Goal: Find specific page/section: Find specific page/section

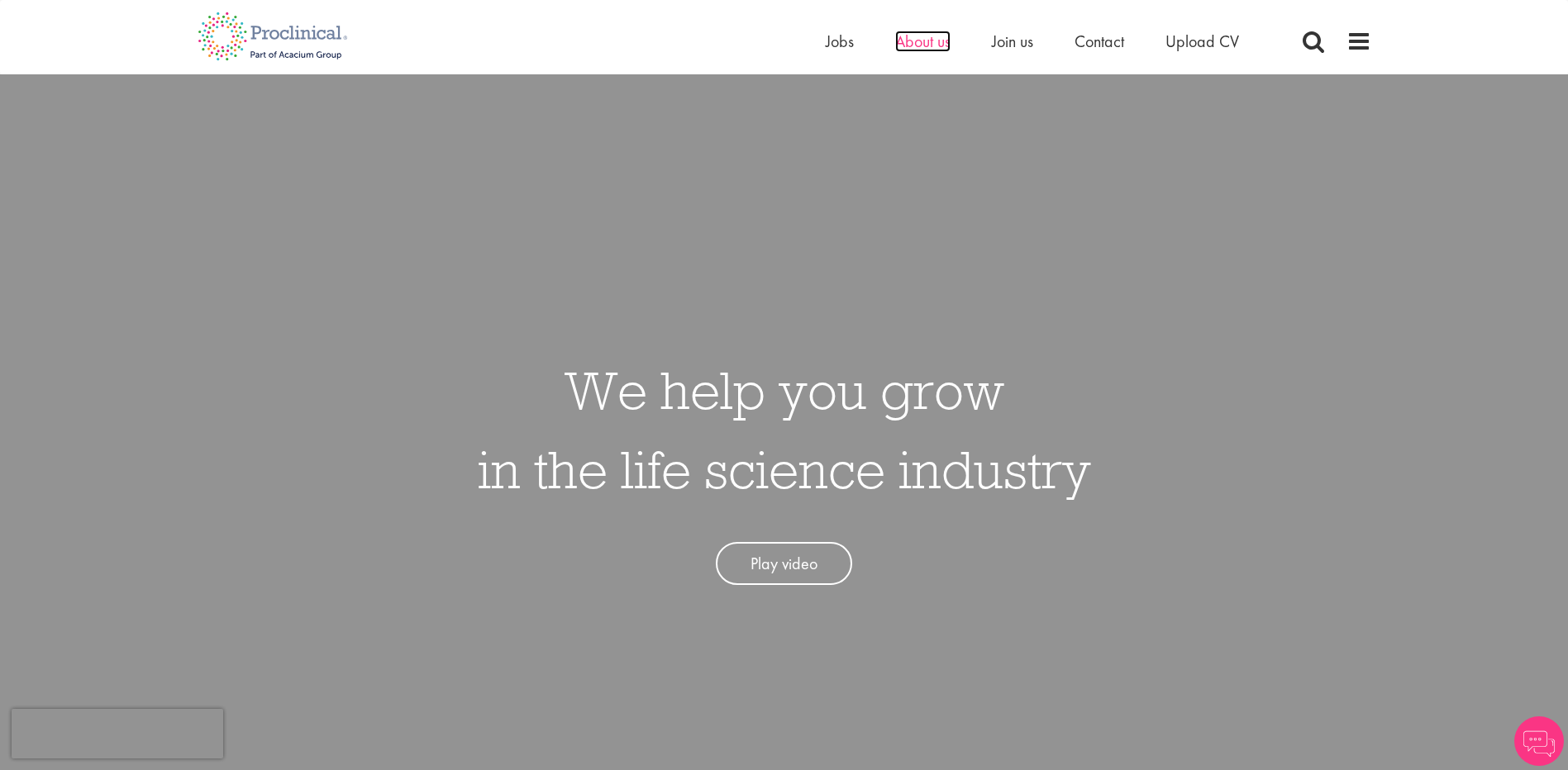
click at [907, 44] on span "About us" at bounding box center [923, 41] width 56 height 21
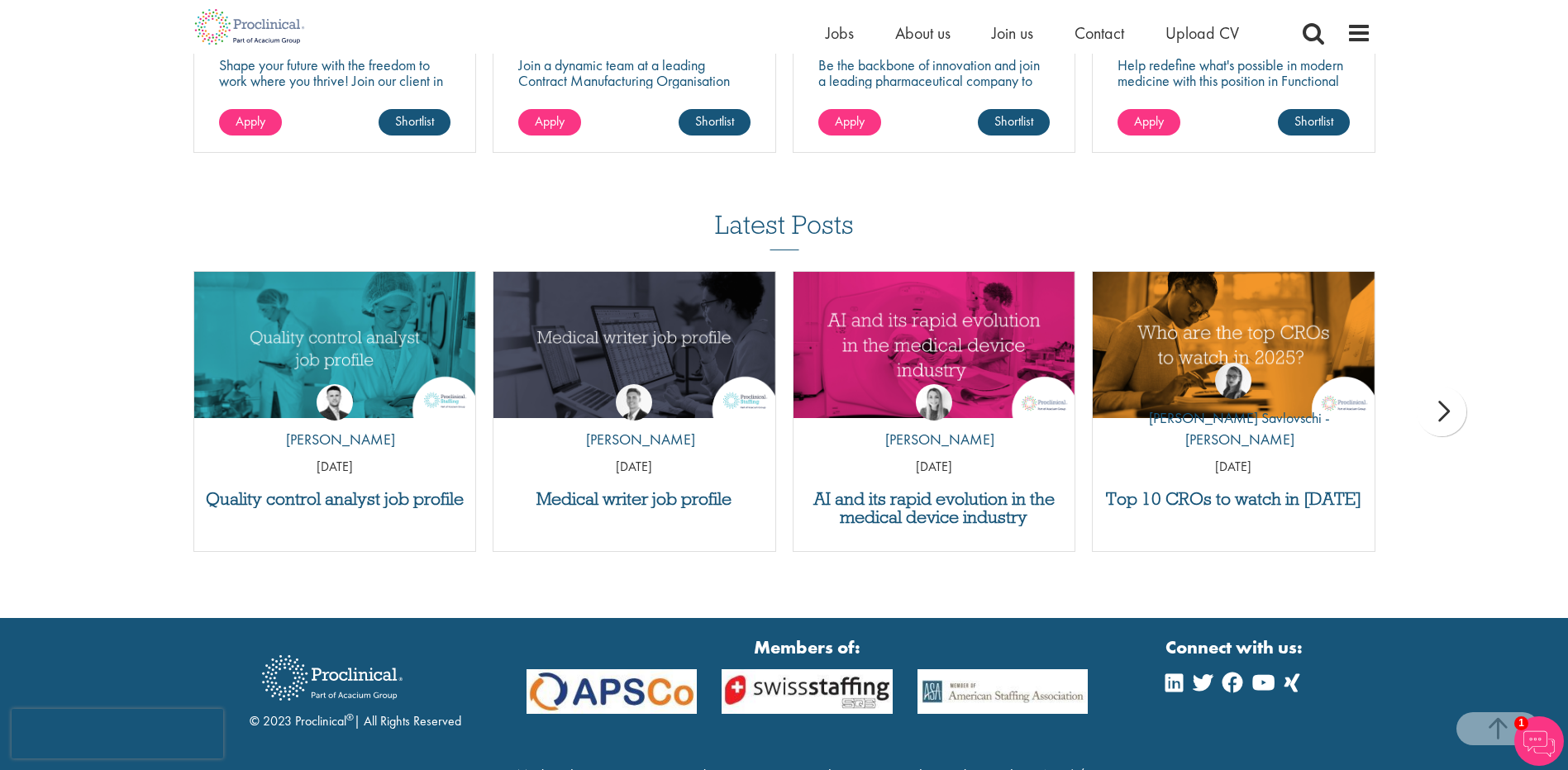
scroll to position [3262, 0]
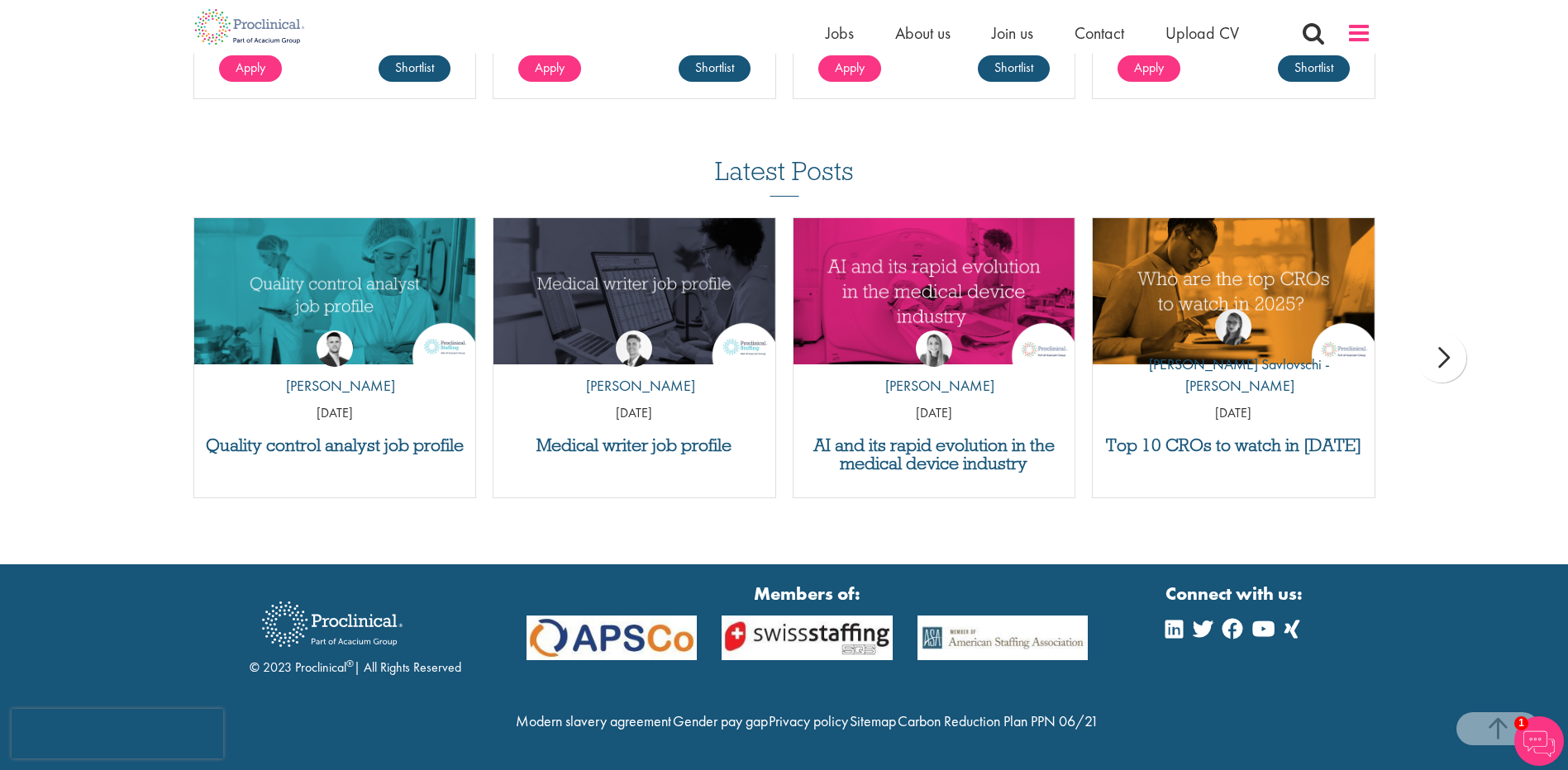
click at [1338, 29] on div "Home Jobs About us Join us Contact Upload CV" at bounding box center [1098, 37] width 546 height 33
click at [1386, 29] on div "Home Jobs About us Join us Contact Upload CV" at bounding box center [784, 26] width 1568 height 54
click at [1364, 34] on span at bounding box center [1359, 33] width 25 height 25
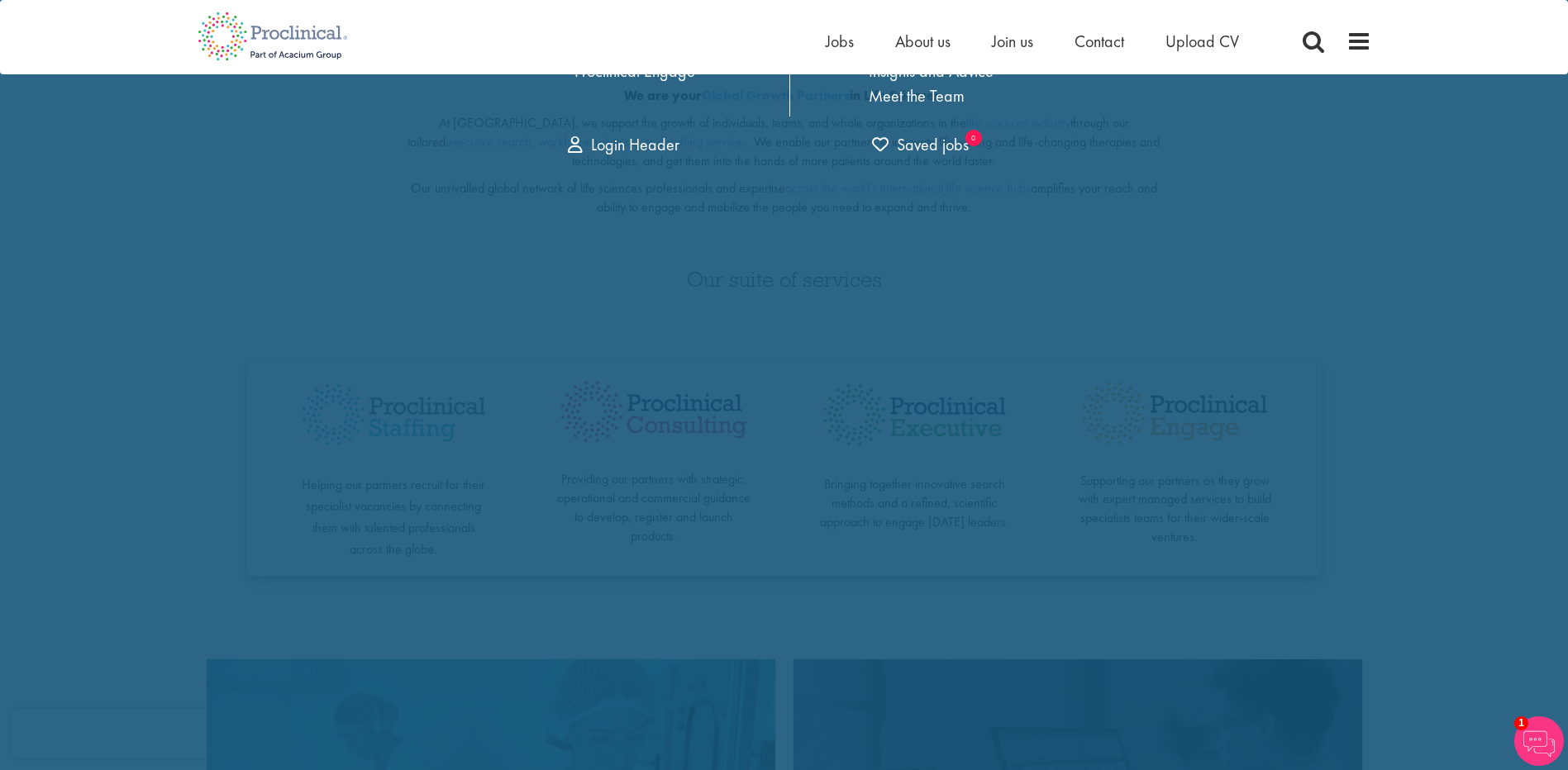
scroll to position [0, 0]
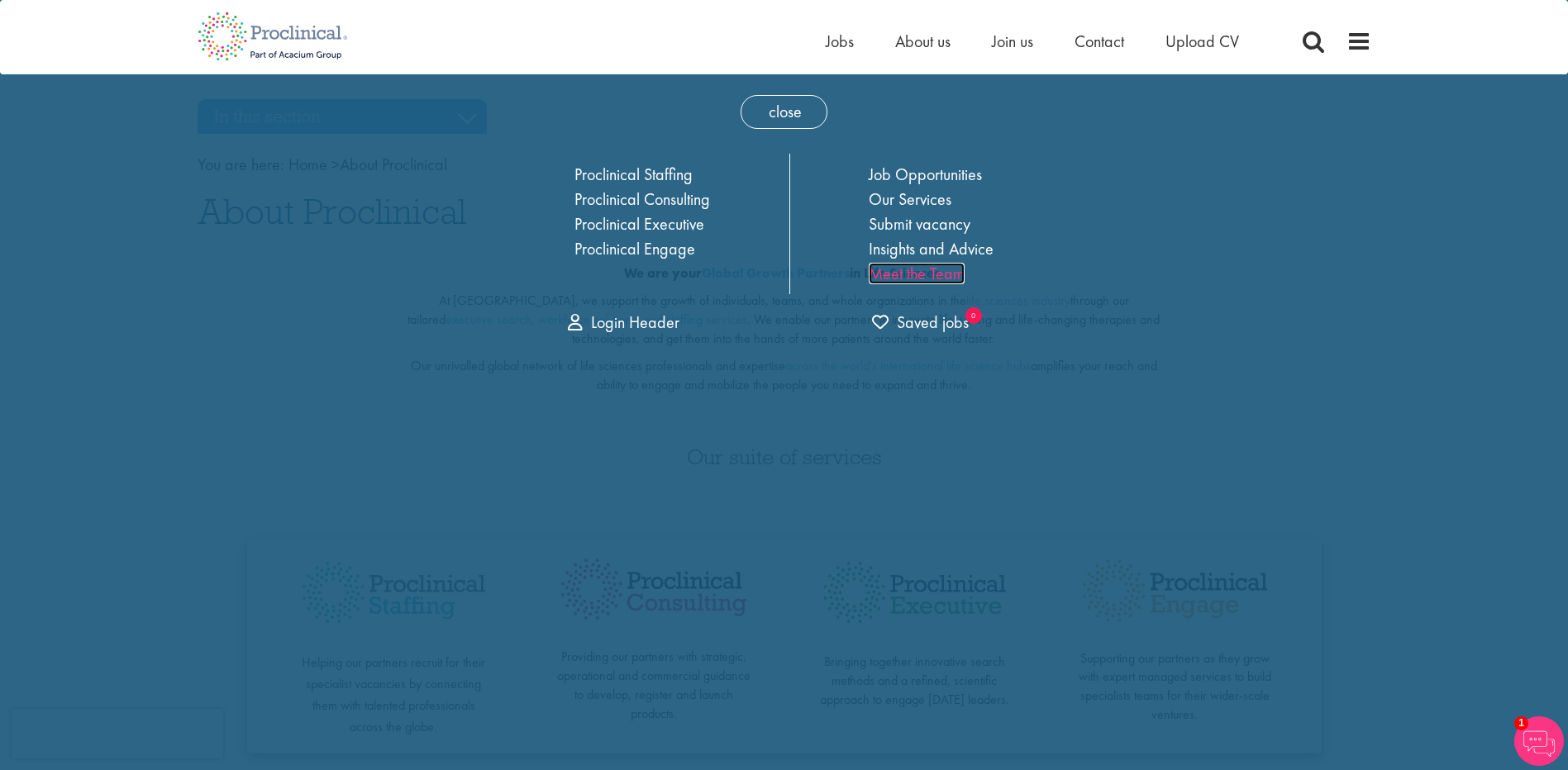
click at [895, 276] on link "Meet the Team" at bounding box center [917, 273] width 96 height 21
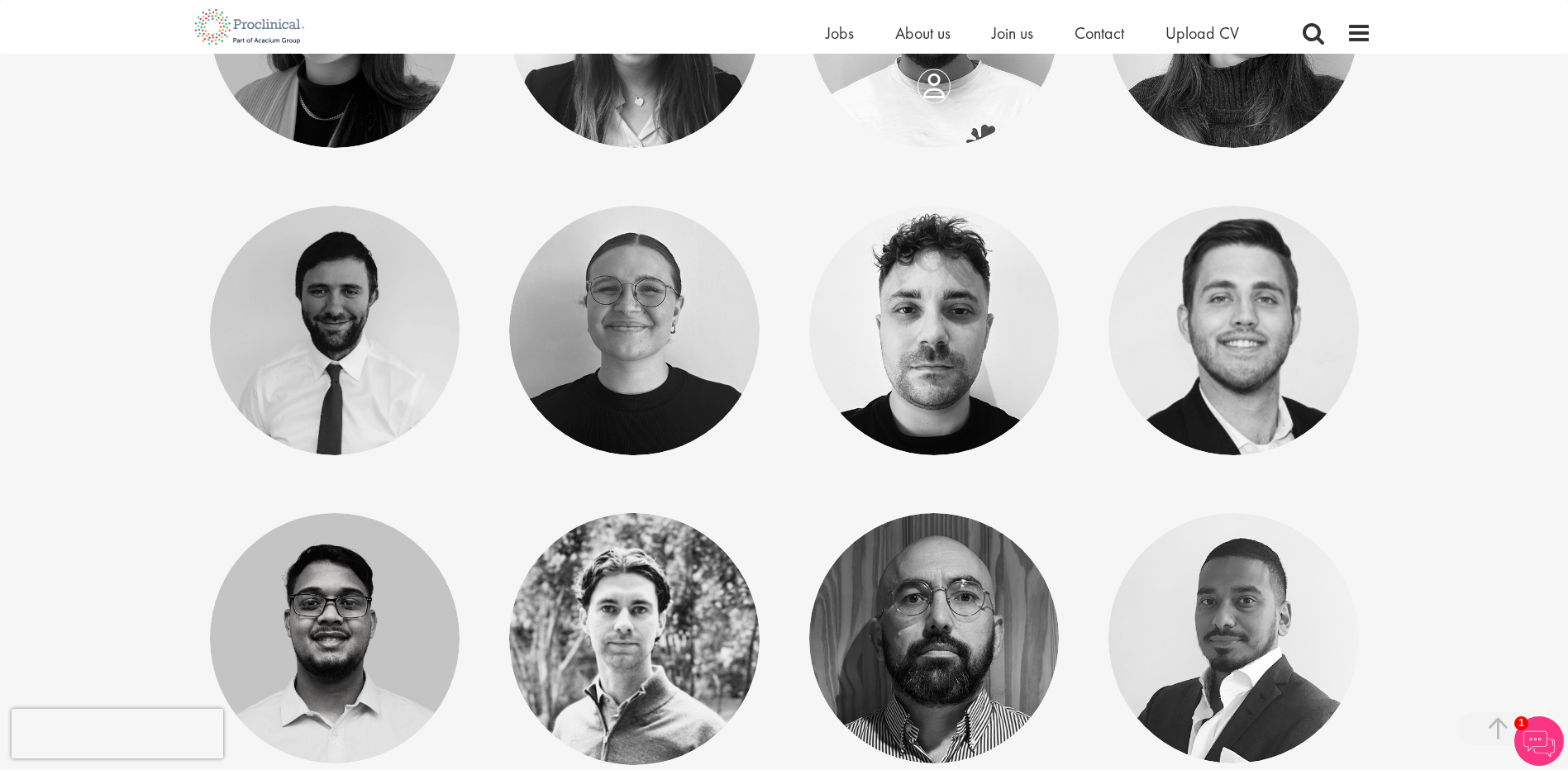
scroll to position [4957, 0]
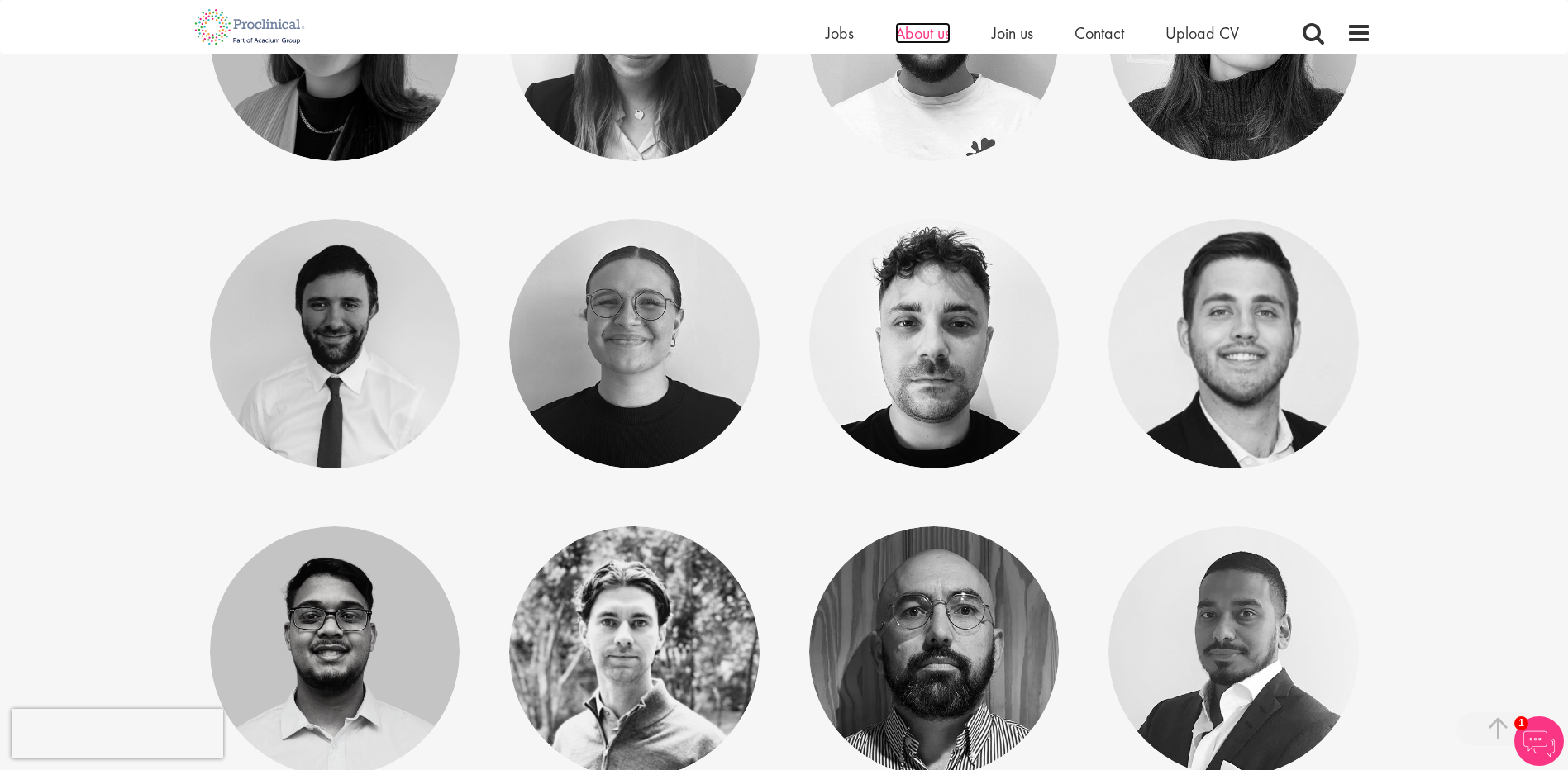
click at [938, 33] on span "About us" at bounding box center [923, 33] width 56 height 21
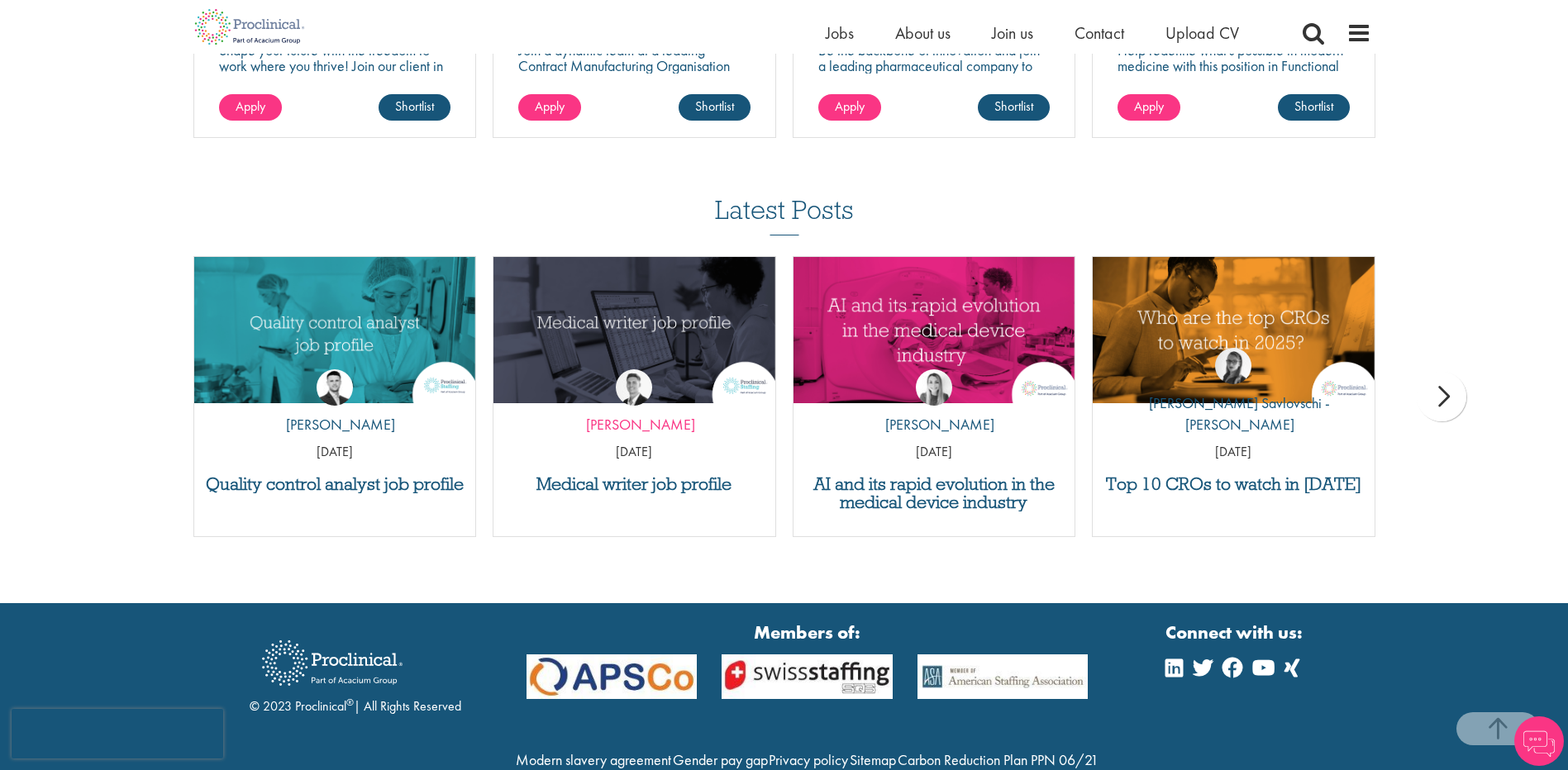
scroll to position [3262, 0]
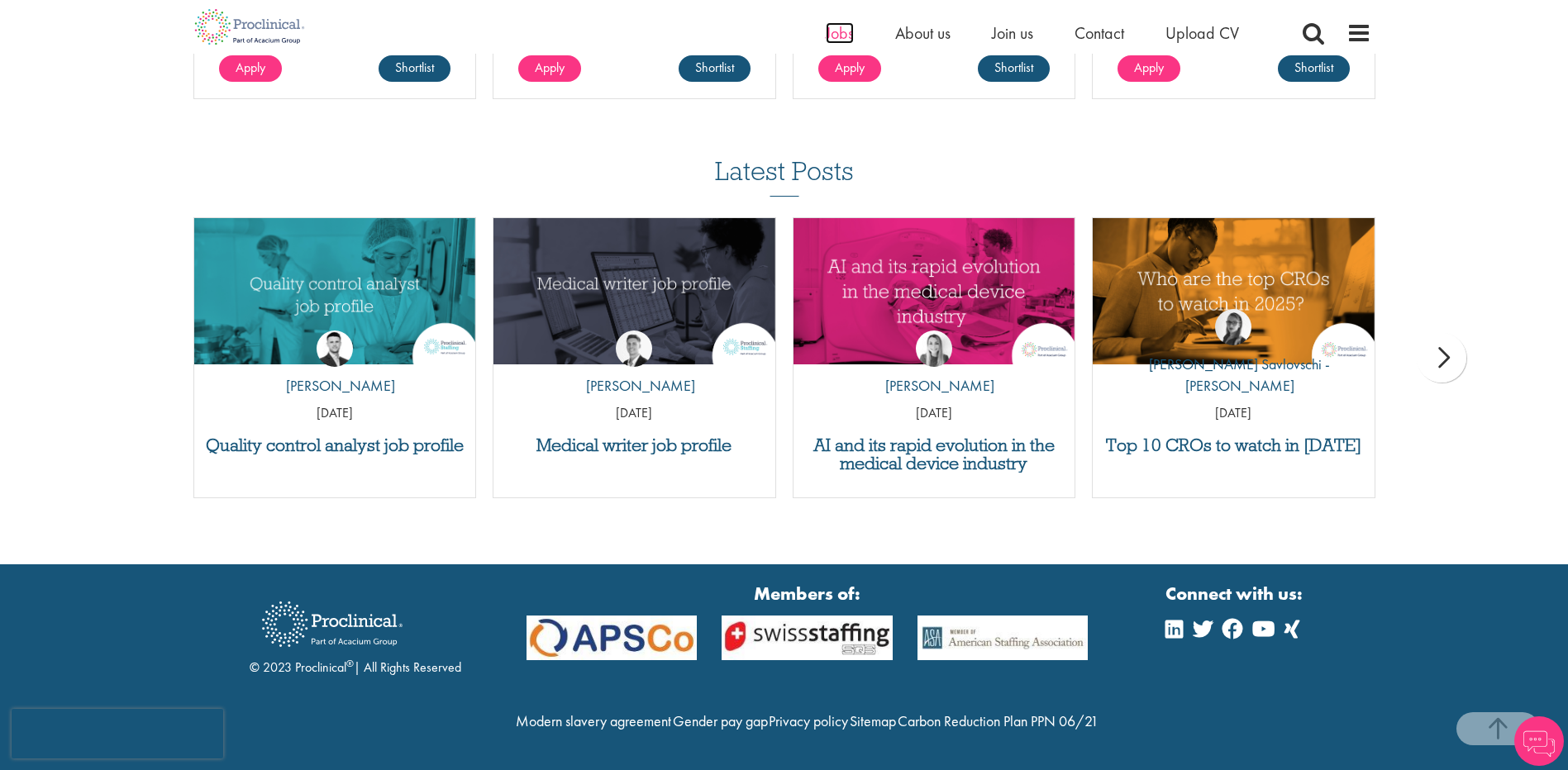
click at [846, 33] on span "Jobs" at bounding box center [840, 33] width 28 height 21
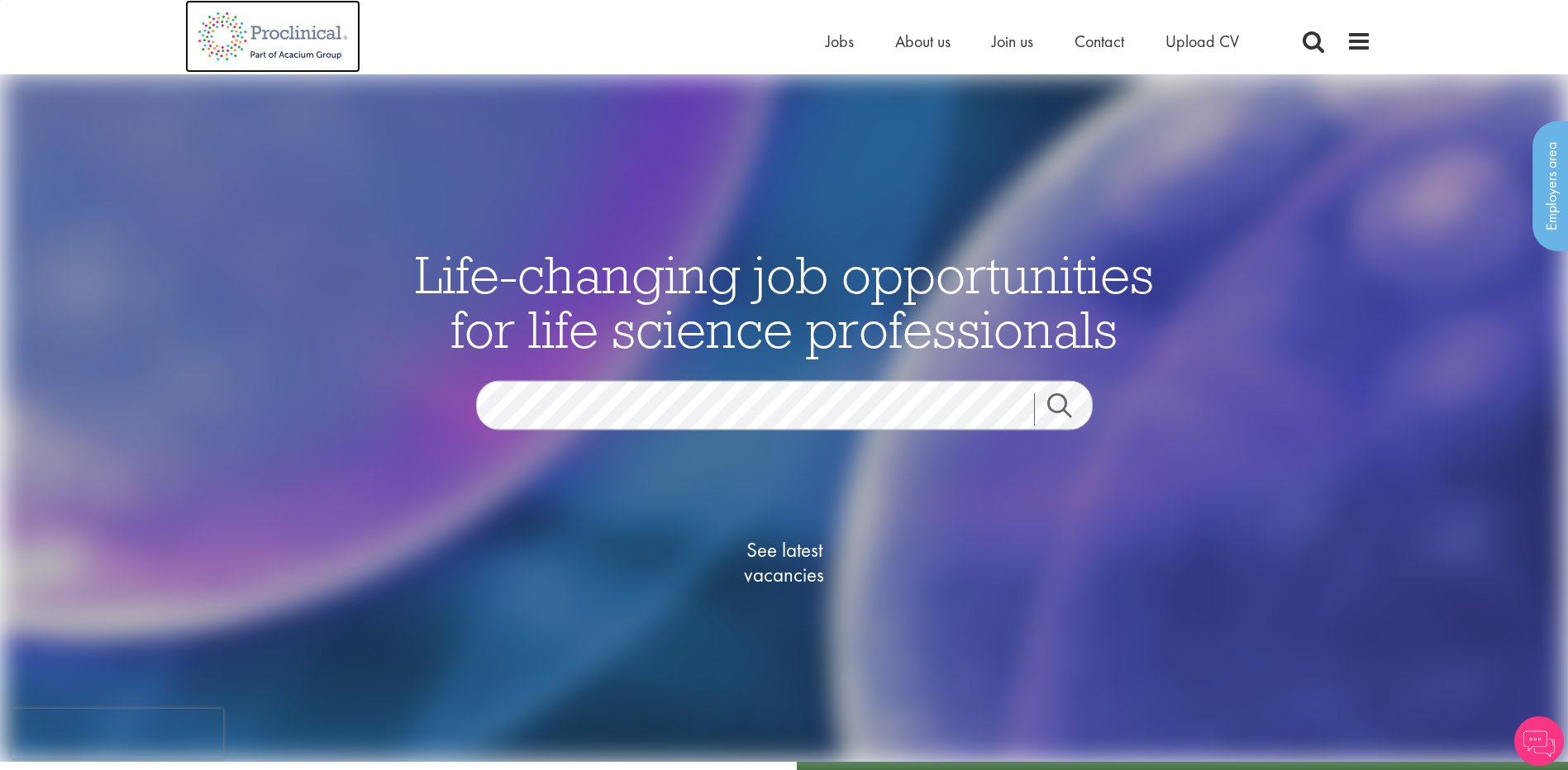
click at [236, 35] on img at bounding box center [272, 36] width 175 height 73
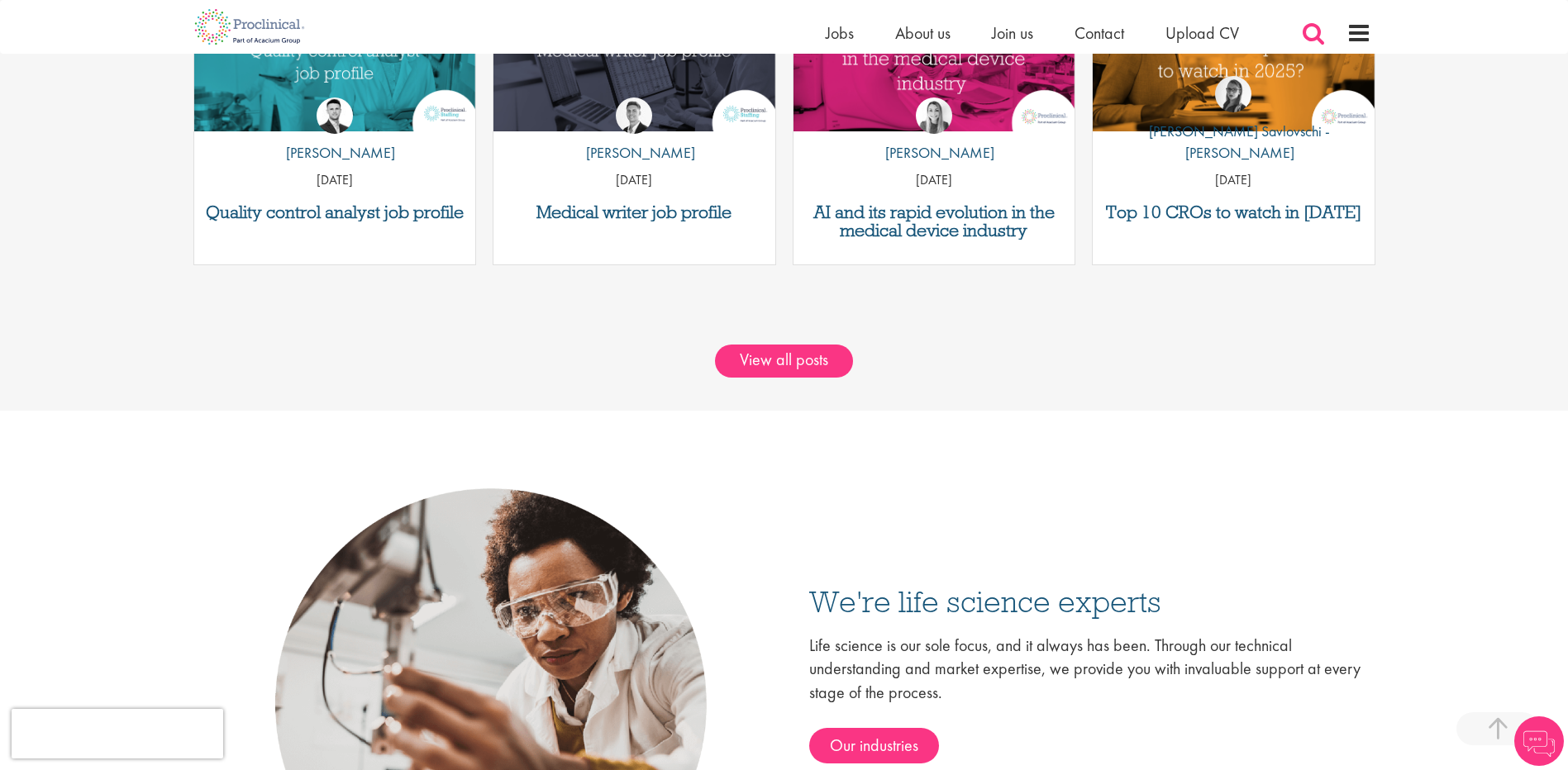
click at [1308, 30] on span at bounding box center [1313, 33] width 25 height 25
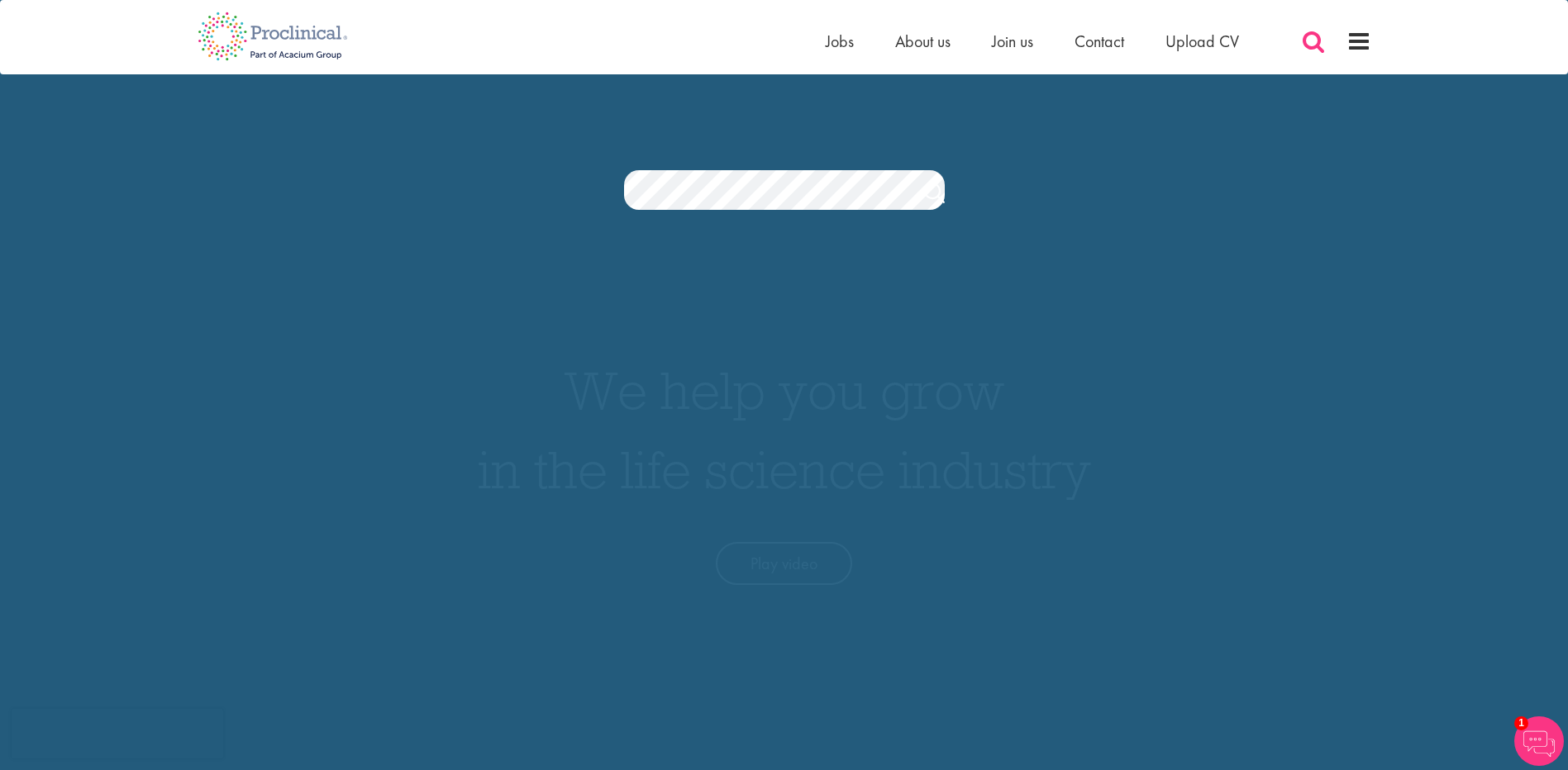
click at [1310, 42] on span at bounding box center [1313, 41] width 25 height 25
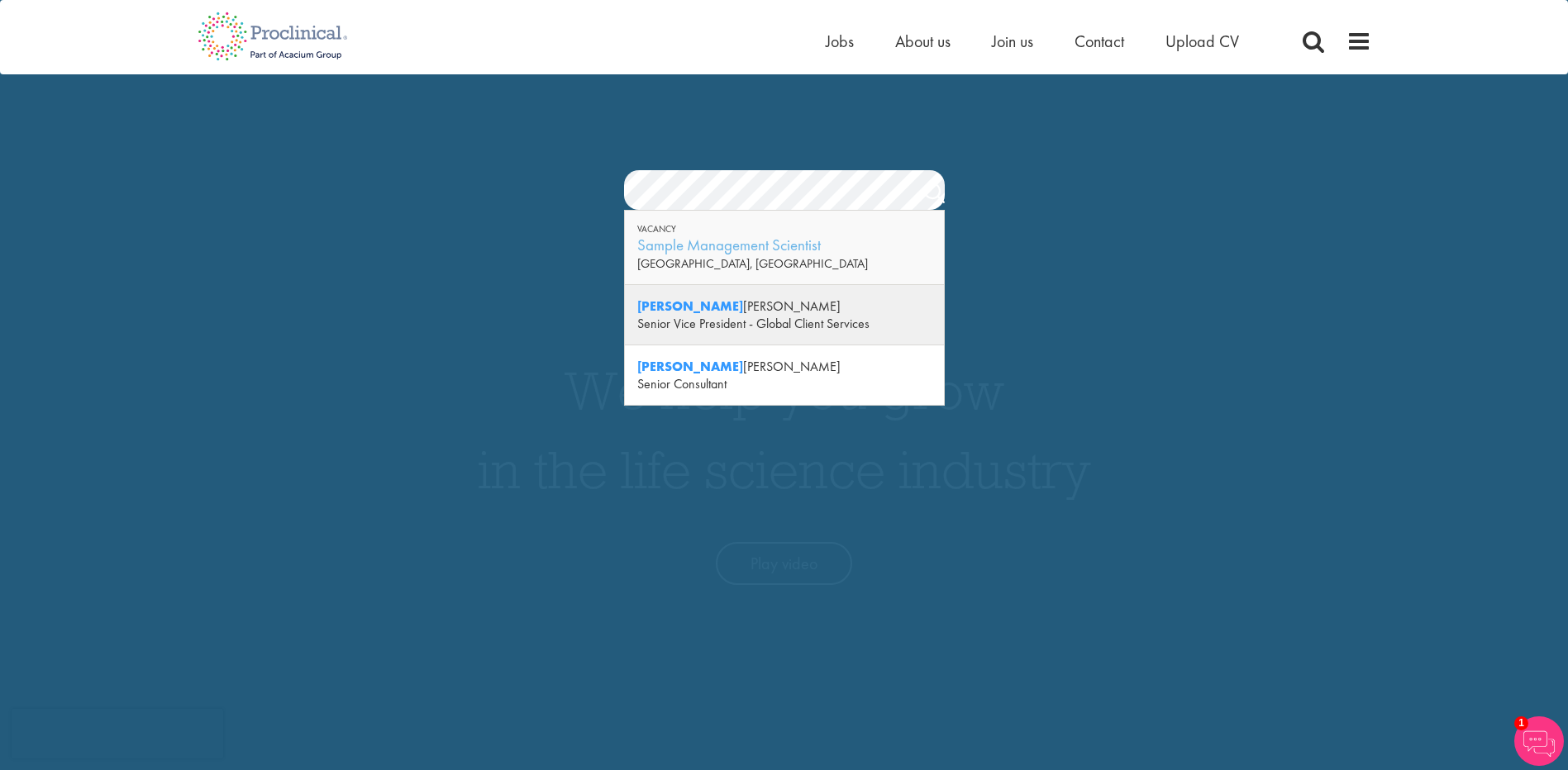
click at [674, 315] on div "Senior Vice President - Global Client Services" at bounding box center [784, 323] width 294 height 18
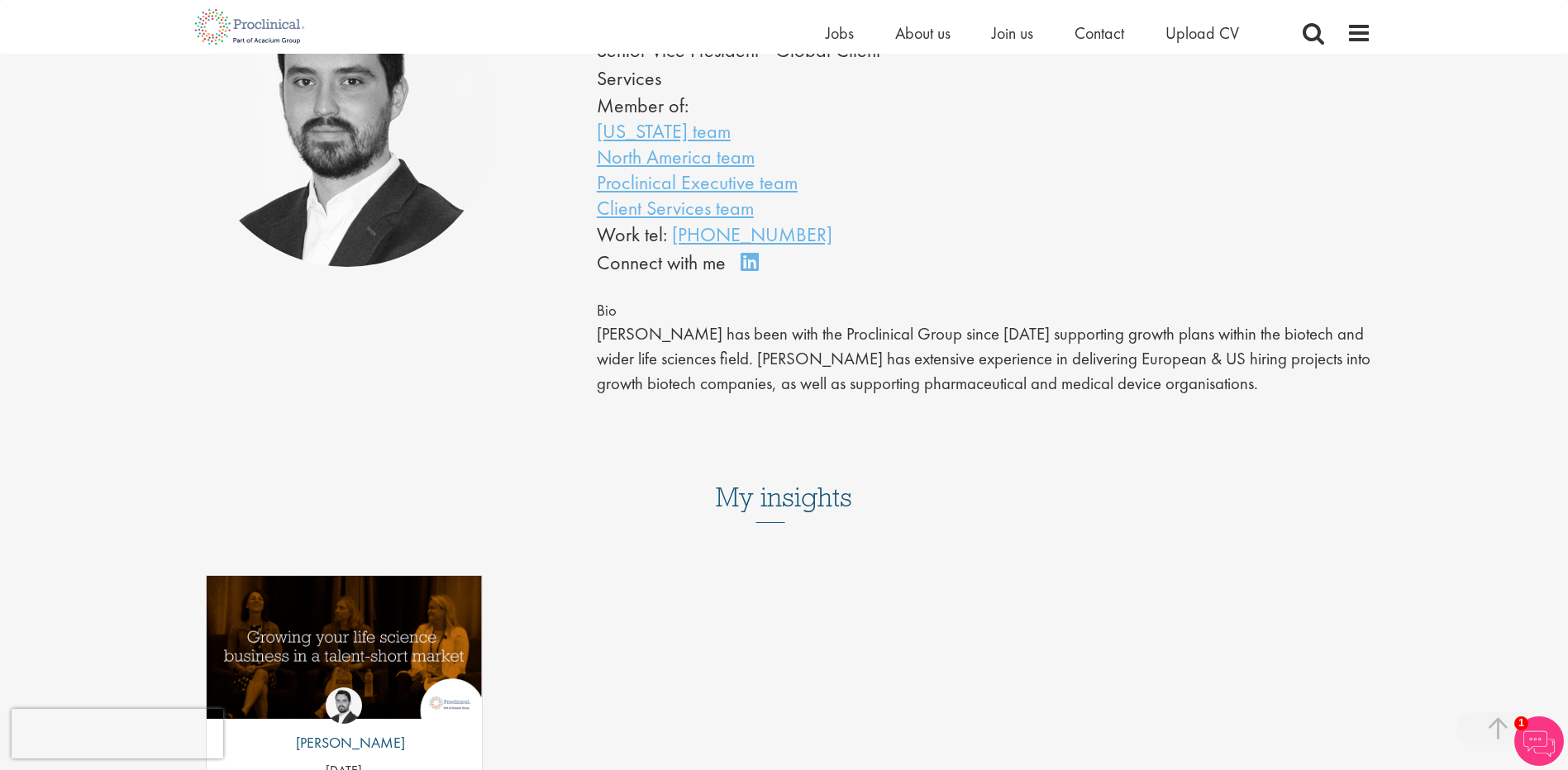
scroll to position [330, 0]
